Goal: Task Accomplishment & Management: Use online tool/utility

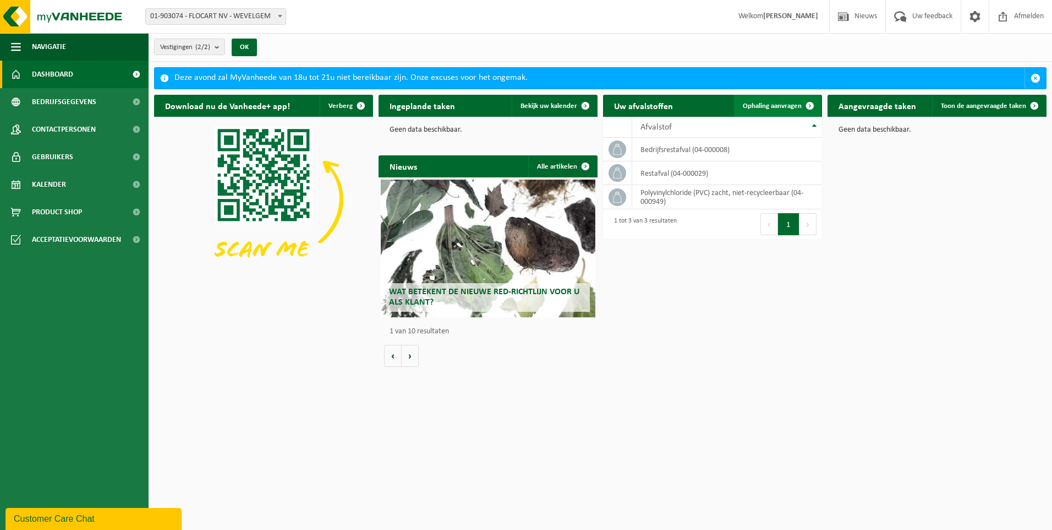
click at [805, 105] on span at bounding box center [810, 106] width 22 height 22
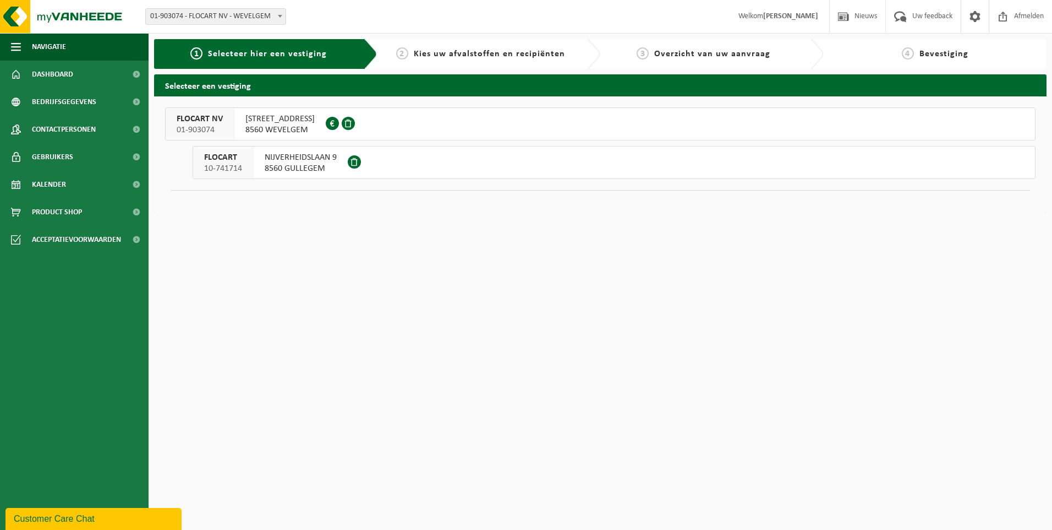
click at [275, 122] on span "ZUIDSTRAAT 18" at bounding box center [279, 118] width 69 height 11
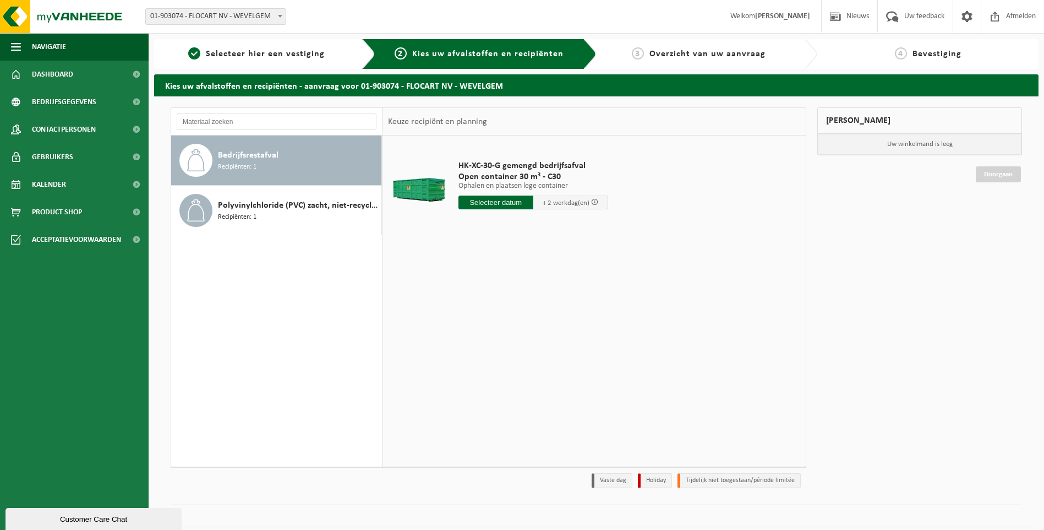
click at [244, 153] on span "Bedrijfsrestafval" at bounding box center [248, 155] width 61 height 13
click at [519, 203] on input "text" at bounding box center [496, 202] width 75 height 14
click at [550, 298] on div "19" at bounding box center [545, 300] width 19 height 18
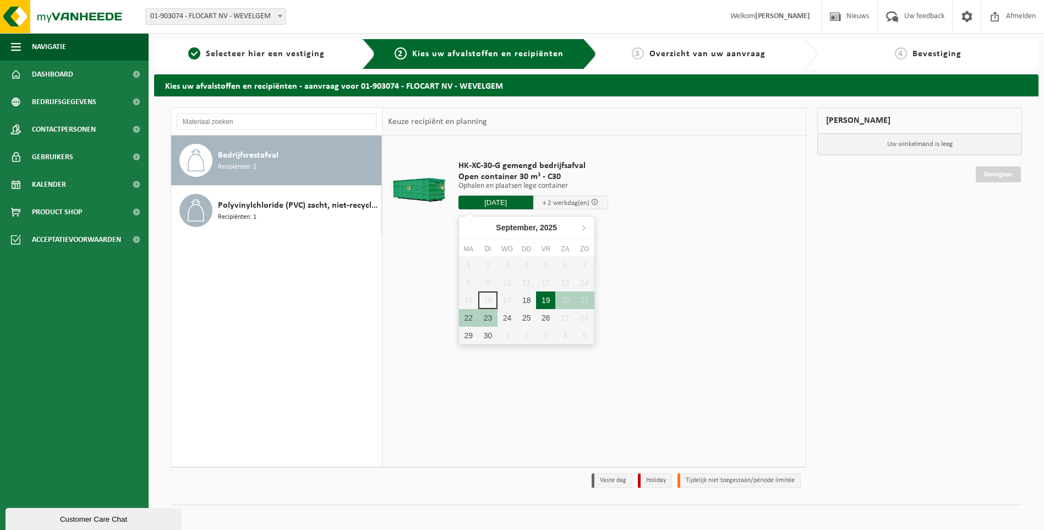
type input "Van 2025-09-19"
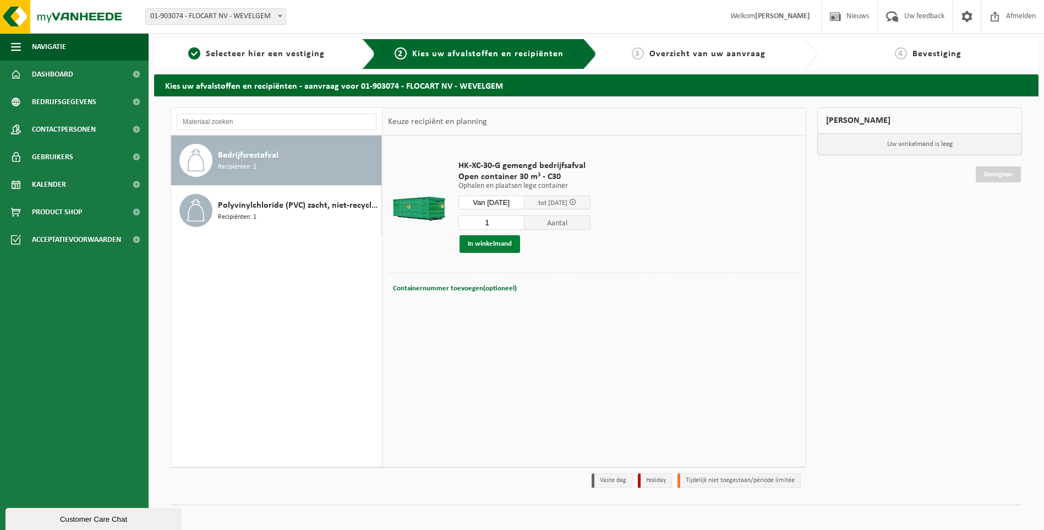
click at [495, 244] on button "In winkelmand" at bounding box center [490, 244] width 61 height 18
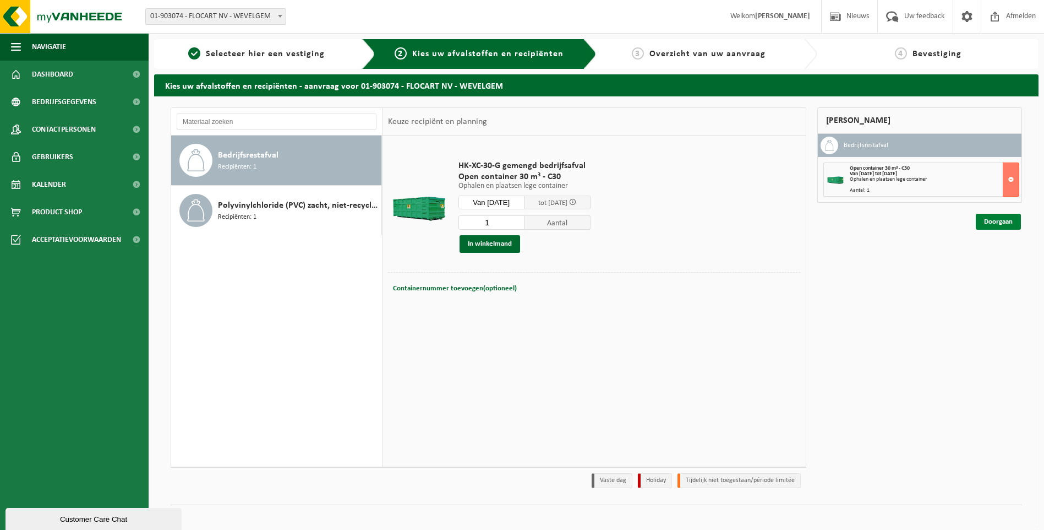
click at [998, 222] on link "Doorgaan" at bounding box center [998, 222] width 45 height 16
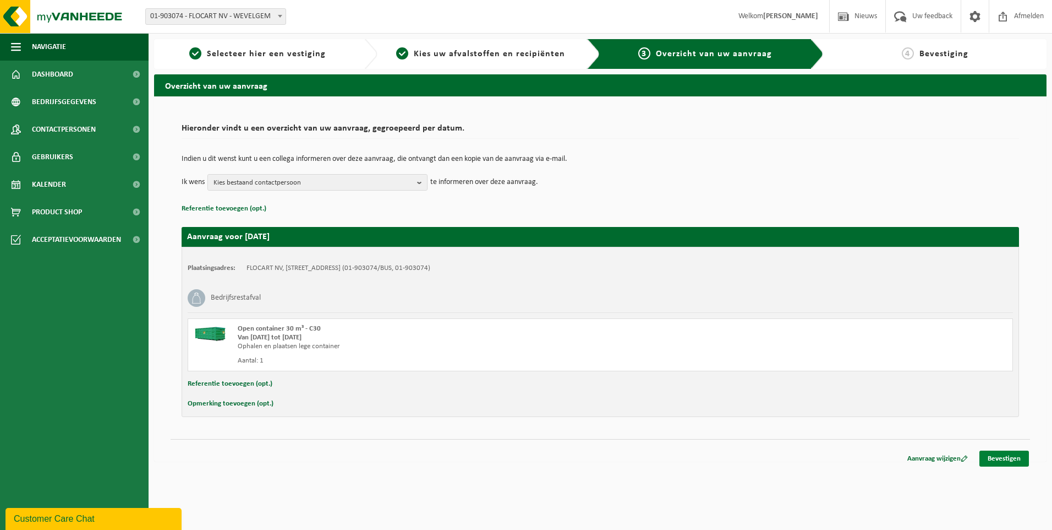
click at [999, 458] on link "Bevestigen" at bounding box center [1005, 458] width 50 height 16
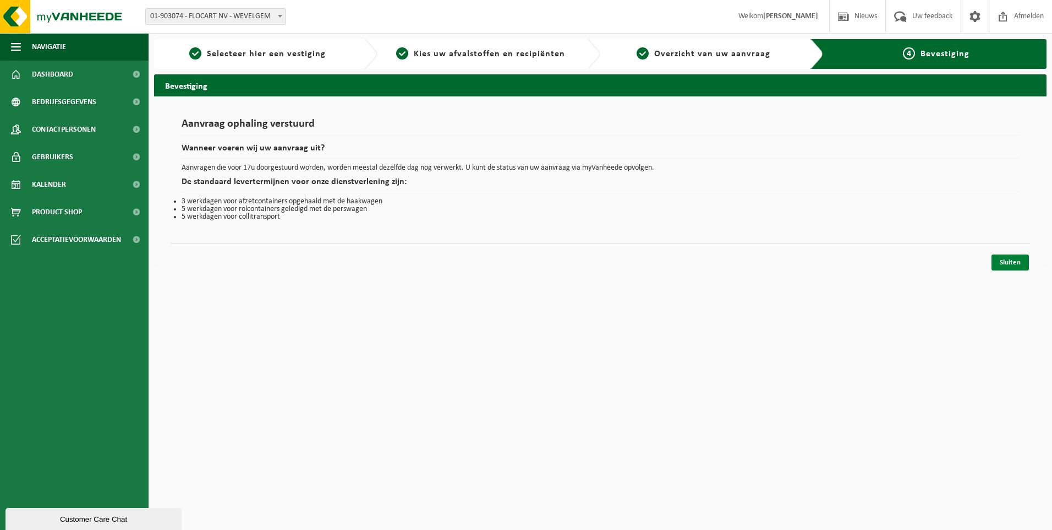
click at [1018, 265] on link "Sluiten" at bounding box center [1010, 262] width 37 height 16
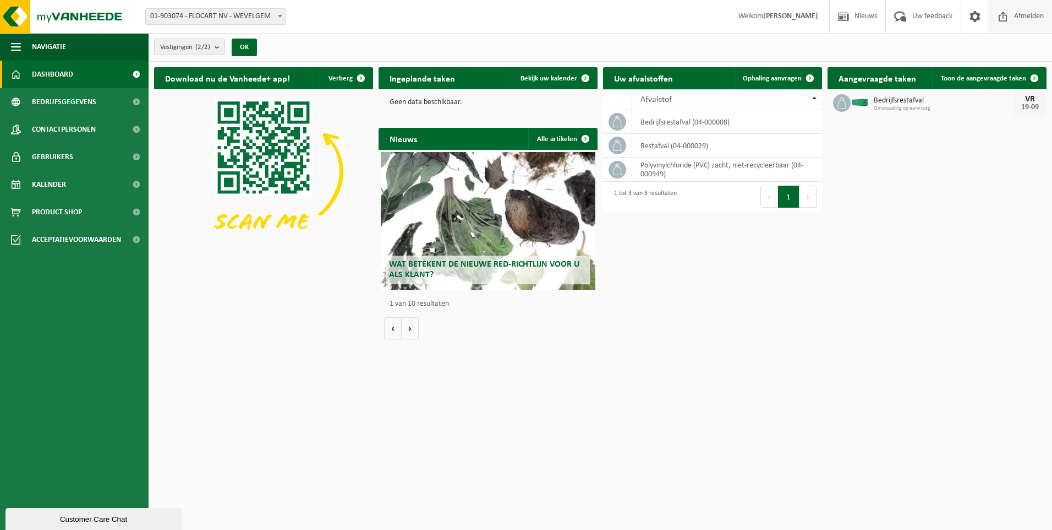
click at [1025, 18] on span "Afmelden" at bounding box center [1029, 16] width 35 height 32
